Goal: Navigation & Orientation: Find specific page/section

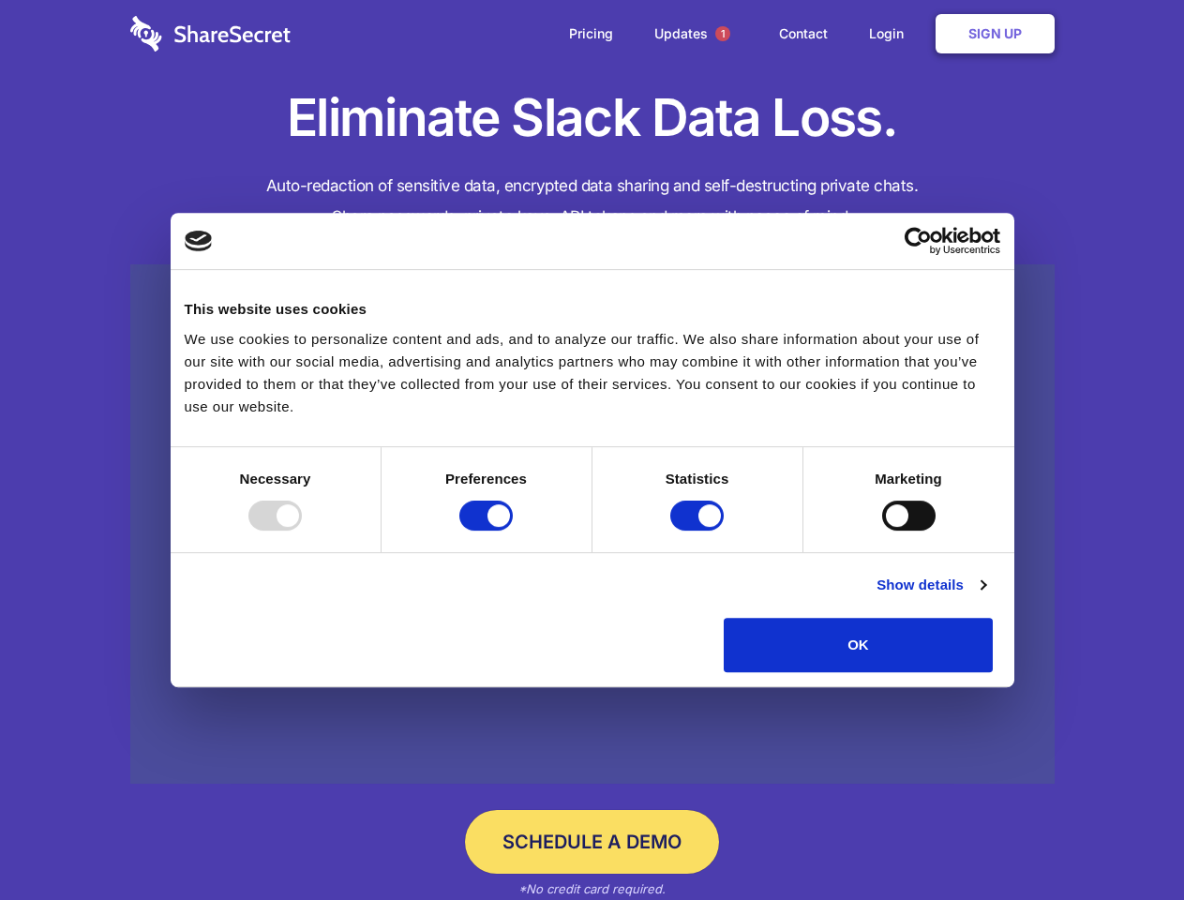
click at [302, 531] on div at bounding box center [274, 516] width 53 height 30
click at [513, 531] on input "Preferences" at bounding box center [485, 516] width 53 height 30
checkbox input "false"
click at [699, 531] on input "Statistics" at bounding box center [696, 516] width 53 height 30
checkbox input "false"
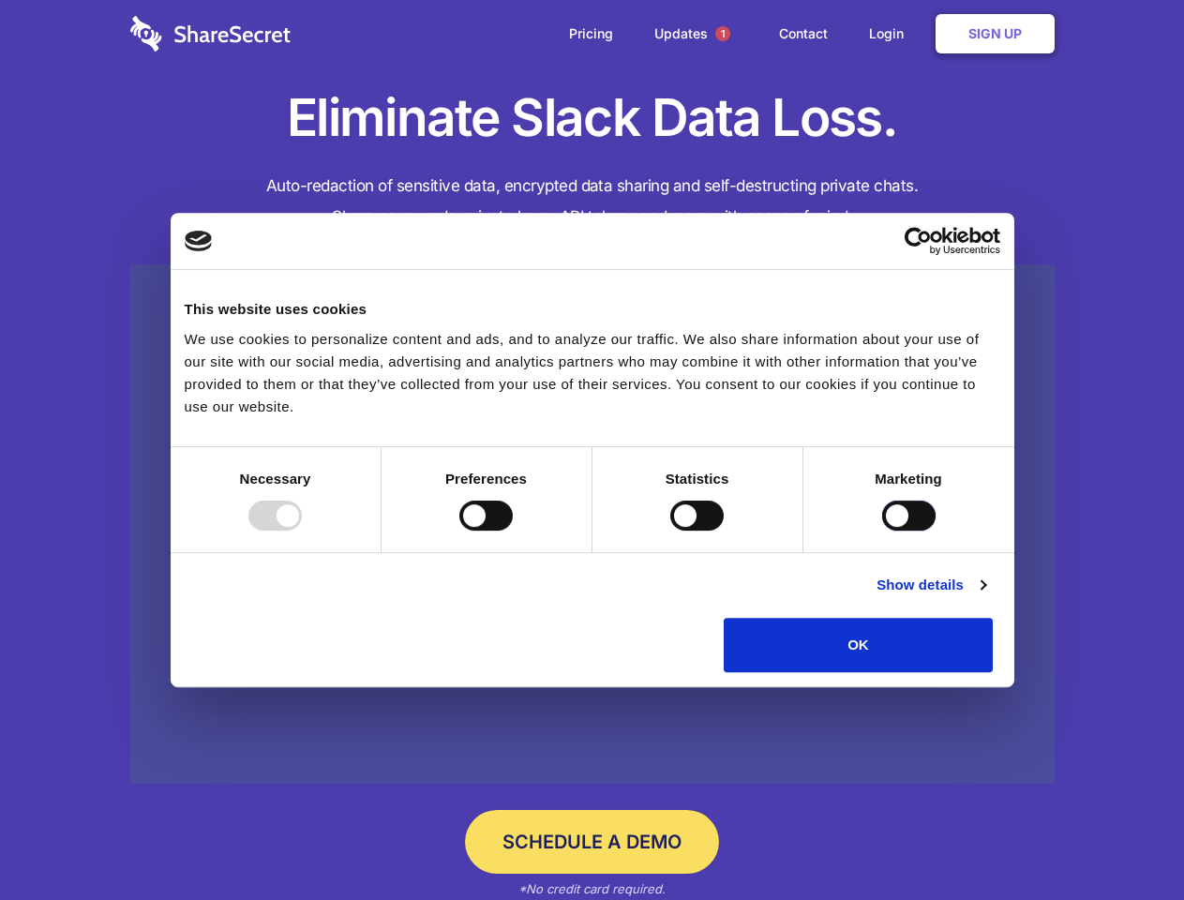
click at [882, 531] on input "Marketing" at bounding box center [908, 516] width 53 height 30
checkbox input "true"
click at [985, 596] on link "Show details" at bounding box center [931, 585] width 109 height 22
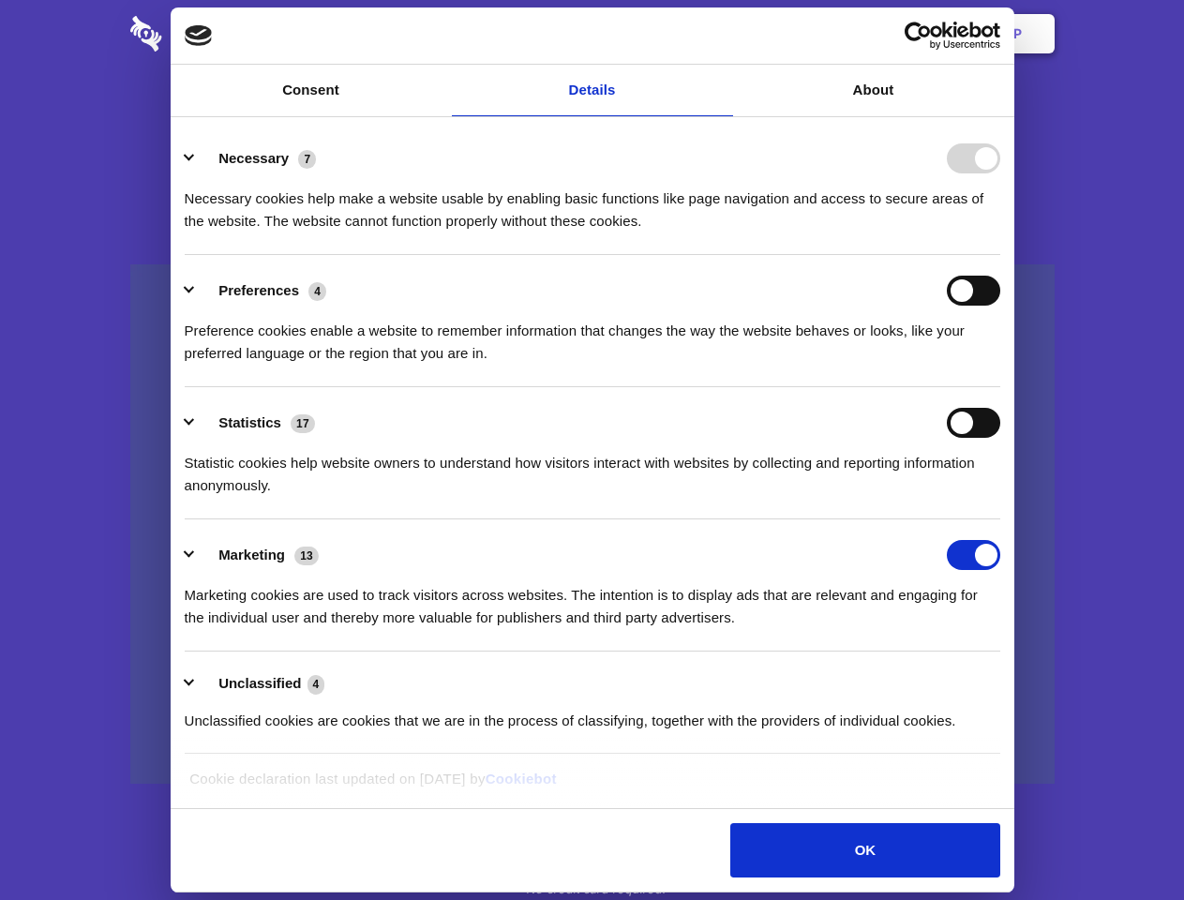
click at [1000, 255] on li "Necessary 7 Necessary cookies help make a website usable by enabling basic func…" at bounding box center [593, 189] width 816 height 132
click at [722, 34] on span "1" at bounding box center [722, 33] width 15 height 15
